Goal: Navigation & Orientation: Find specific page/section

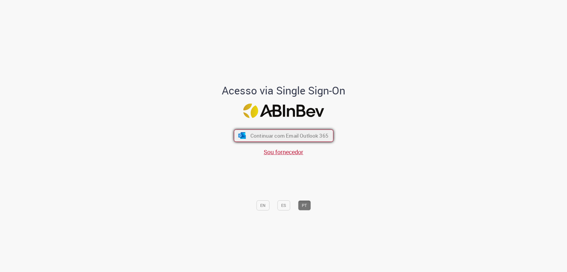
click at [270, 134] on span "Continuar com Email Outlook 365" at bounding box center [289, 135] width 78 height 7
click at [240, 139] on button "Continuar com Email Outlook 365" at bounding box center [284, 135] width 100 height 12
click at [280, 137] on span "Continuar com Email Outlook 365" at bounding box center [289, 135] width 78 height 7
click at [275, 134] on span "Continuar com Email Outlook 365" at bounding box center [289, 135] width 78 height 7
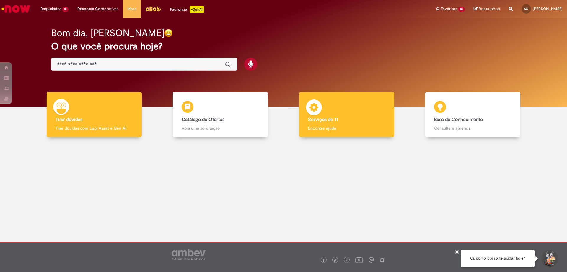
click at [362, 119] on h4 "Serviços de TI" at bounding box center [346, 119] width 77 height 5
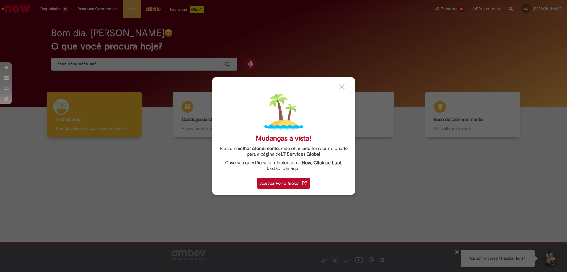
click at [288, 184] on div "Acessar Portal Global" at bounding box center [283, 182] width 53 height 11
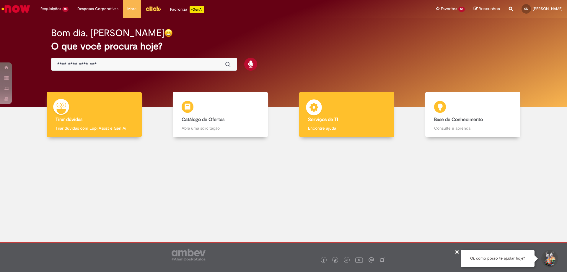
click at [373, 121] on h4 "Serviços de TI" at bounding box center [346, 119] width 77 height 5
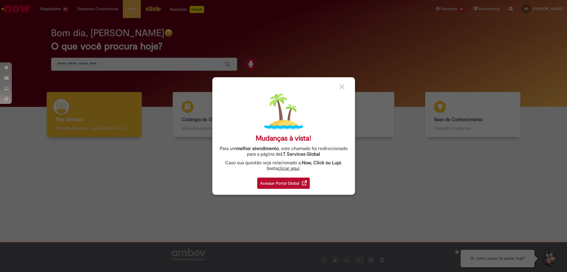
click at [294, 182] on div "Acessar Portal Global" at bounding box center [283, 182] width 53 height 11
